Goal: Book appointment/travel/reservation

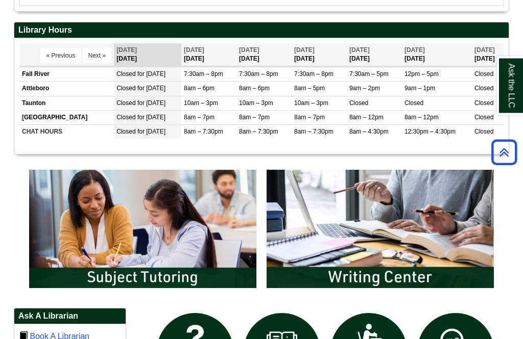
scroll to position [403, 0]
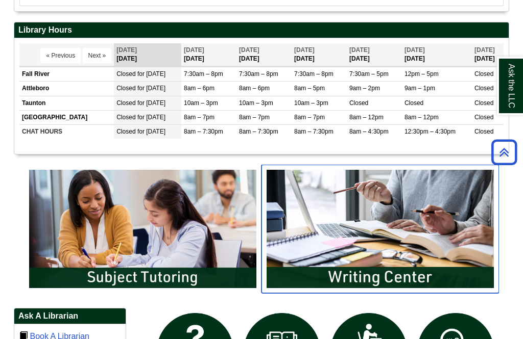
click at [338, 293] on img "slideshow" at bounding box center [379, 229] width 237 height 129
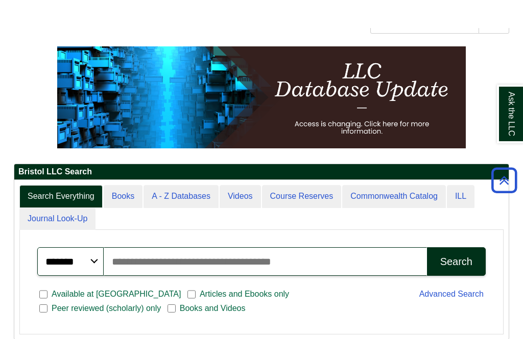
scroll to position [0, 0]
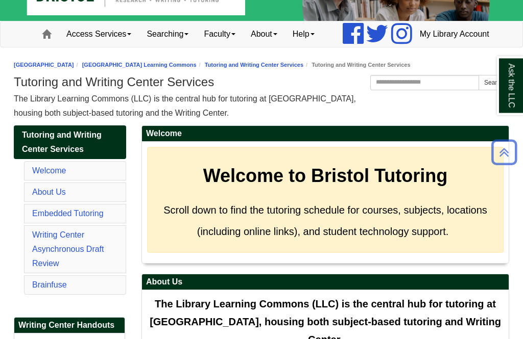
scroll to position [32, 0]
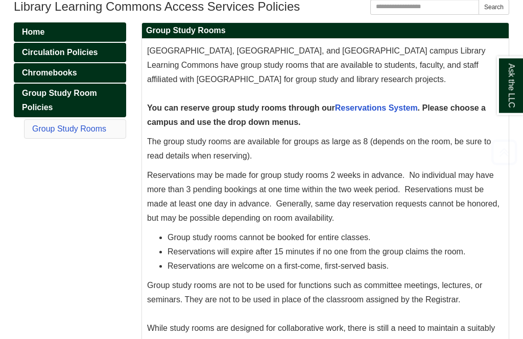
scroll to position [111, 0]
click at [44, 112] on span "Group Study Room Policies" at bounding box center [59, 100] width 75 height 23
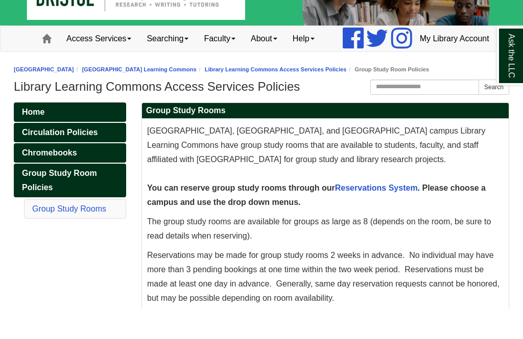
scroll to position [31, 0]
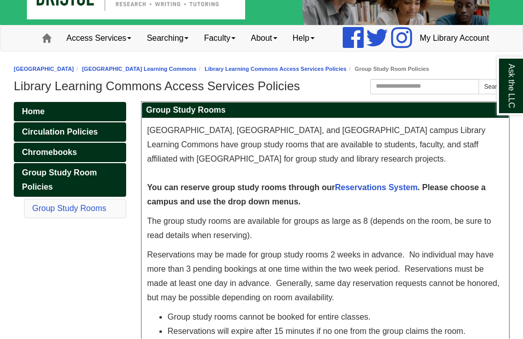
click at [391, 192] on link "Reservations System" at bounding box center [376, 187] width 83 height 9
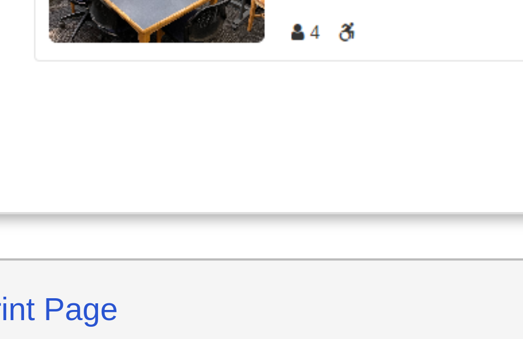
scroll to position [1379, 0]
